Goal: Find specific page/section: Find specific page/section

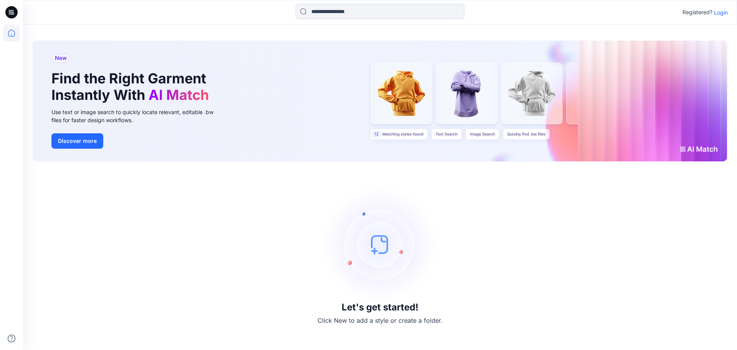
click at [721, 13] on p "Login" at bounding box center [721, 12] width 14 height 8
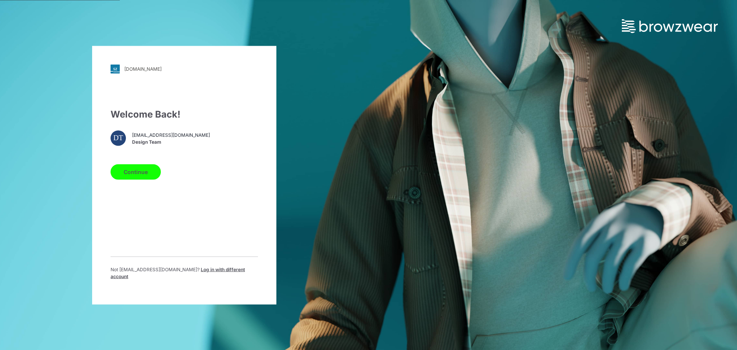
drag, startPoint x: 144, startPoint y: 172, endPoint x: 150, endPoint y: 170, distance: 6.4
click at [144, 172] on button "Continue" at bounding box center [136, 171] width 50 height 15
click at [141, 173] on button "Continue" at bounding box center [136, 171] width 50 height 15
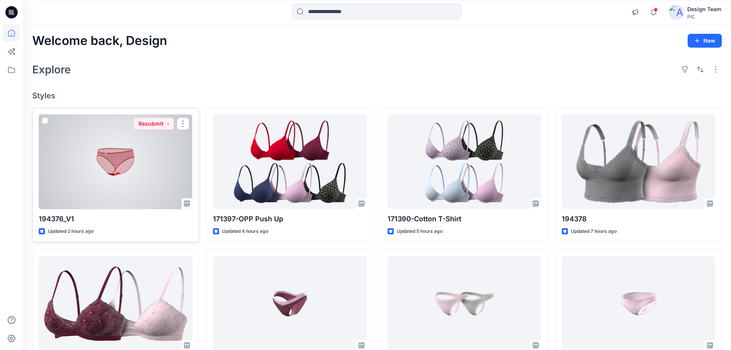
click at [160, 194] on div at bounding box center [116, 161] width 154 height 95
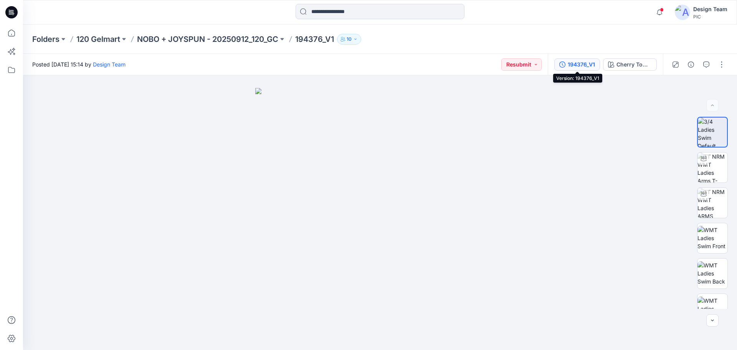
click at [580, 69] on button "194376_V1" at bounding box center [577, 64] width 46 height 12
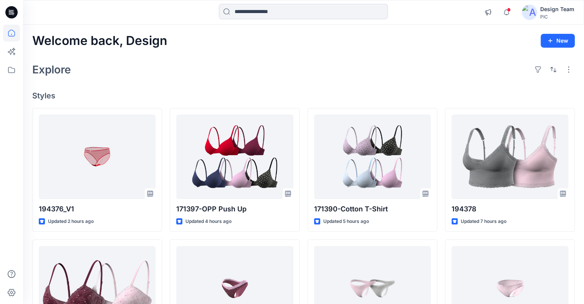
click at [10, 9] on icon at bounding box center [11, 12] width 12 height 12
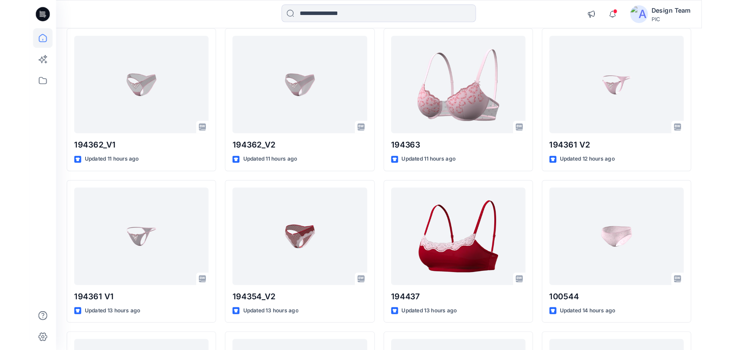
scroll to position [741, 0]
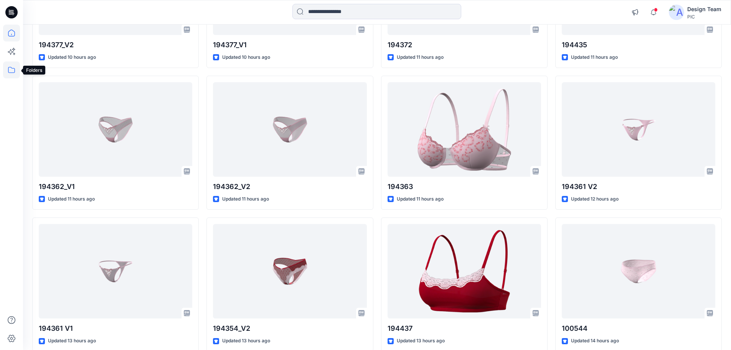
click at [12, 66] on icon at bounding box center [11, 69] width 17 height 17
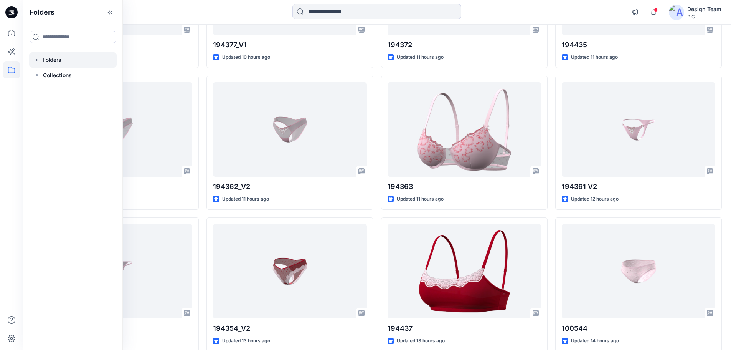
click at [51, 66] on div at bounding box center [73, 59] width 88 height 15
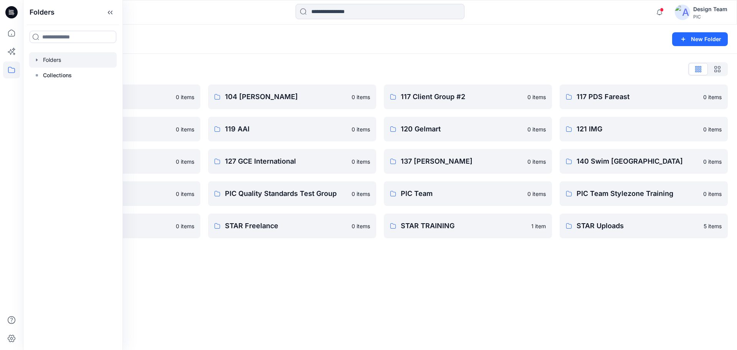
click at [276, 61] on div "Folders List 103 HIS International 0 items 118 Add Black 0 items 121 IMG Client…" at bounding box center [380, 151] width 714 height 194
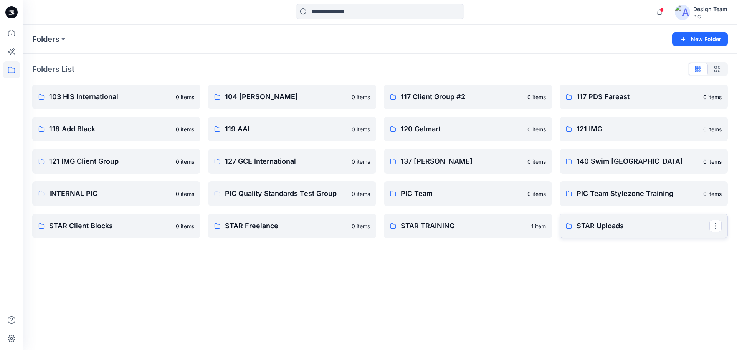
click at [595, 228] on p "STAR Uploads" at bounding box center [643, 225] width 133 height 11
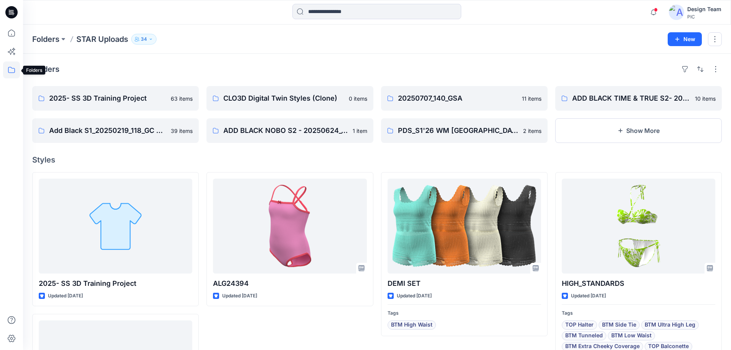
click at [14, 66] on icon at bounding box center [11, 69] width 17 height 17
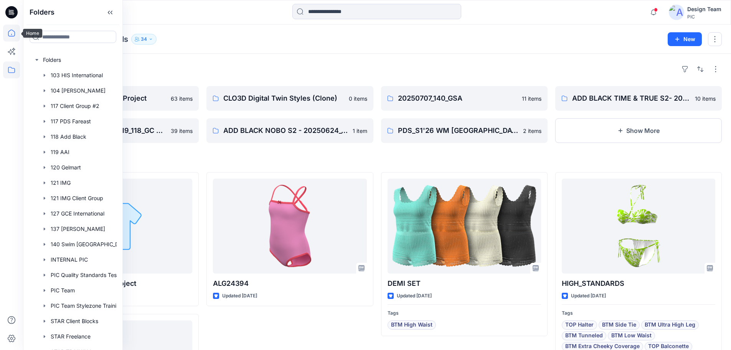
click at [9, 35] on icon at bounding box center [11, 33] width 17 height 17
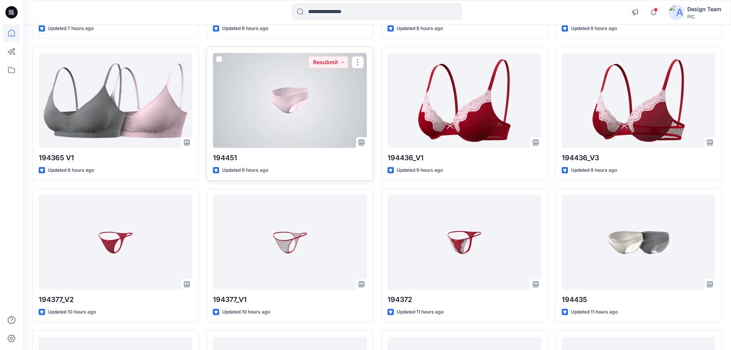
scroll to position [538, 0]
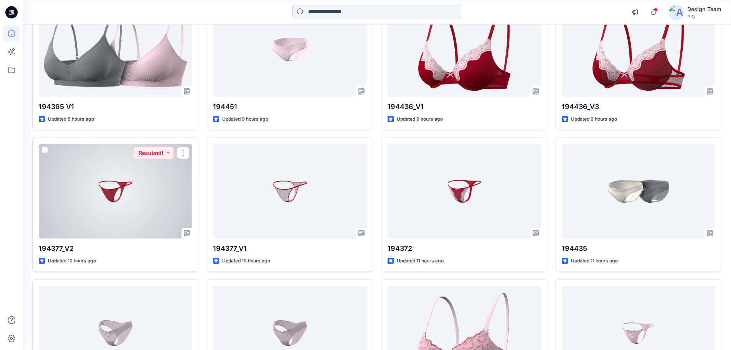
click at [82, 184] on div at bounding box center [116, 191] width 154 height 95
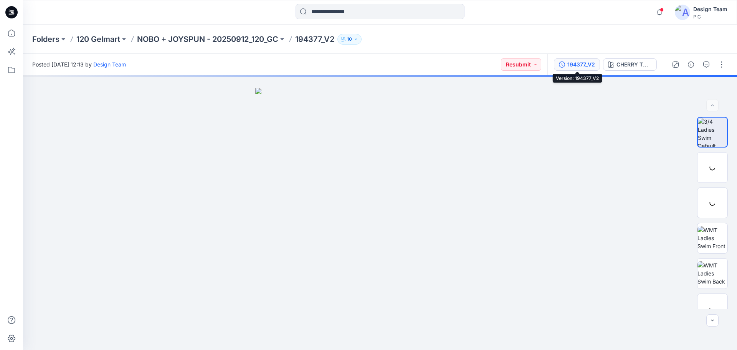
click at [582, 66] on div "194377_V2" at bounding box center [582, 64] width 28 height 8
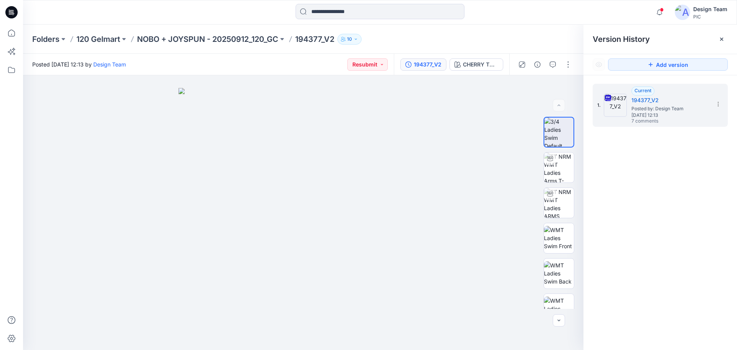
click at [36, 6] on div at bounding box center [112, 12] width 179 height 17
click at [10, 9] on icon at bounding box center [11, 12] width 12 height 12
